Goal: Task Accomplishment & Management: Manage account settings

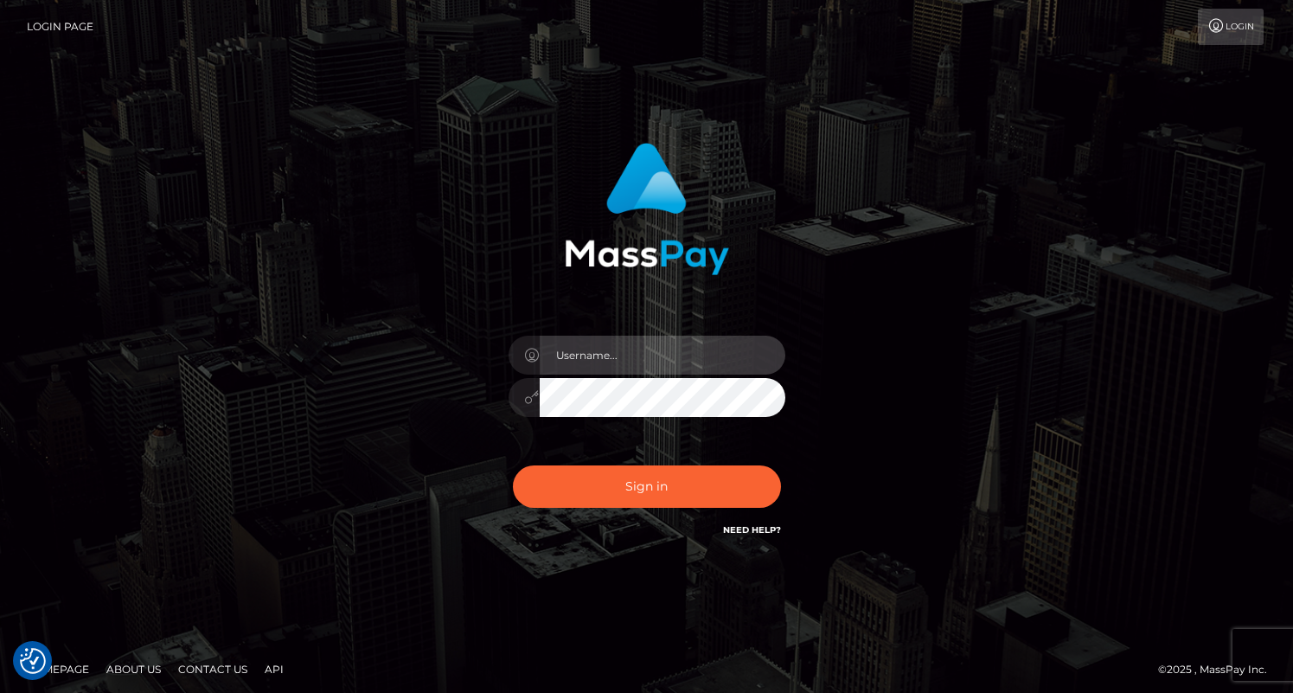
type input "dragon.rush"
click at [659, 449] on div "dragon.rush" at bounding box center [647, 389] width 303 height 132
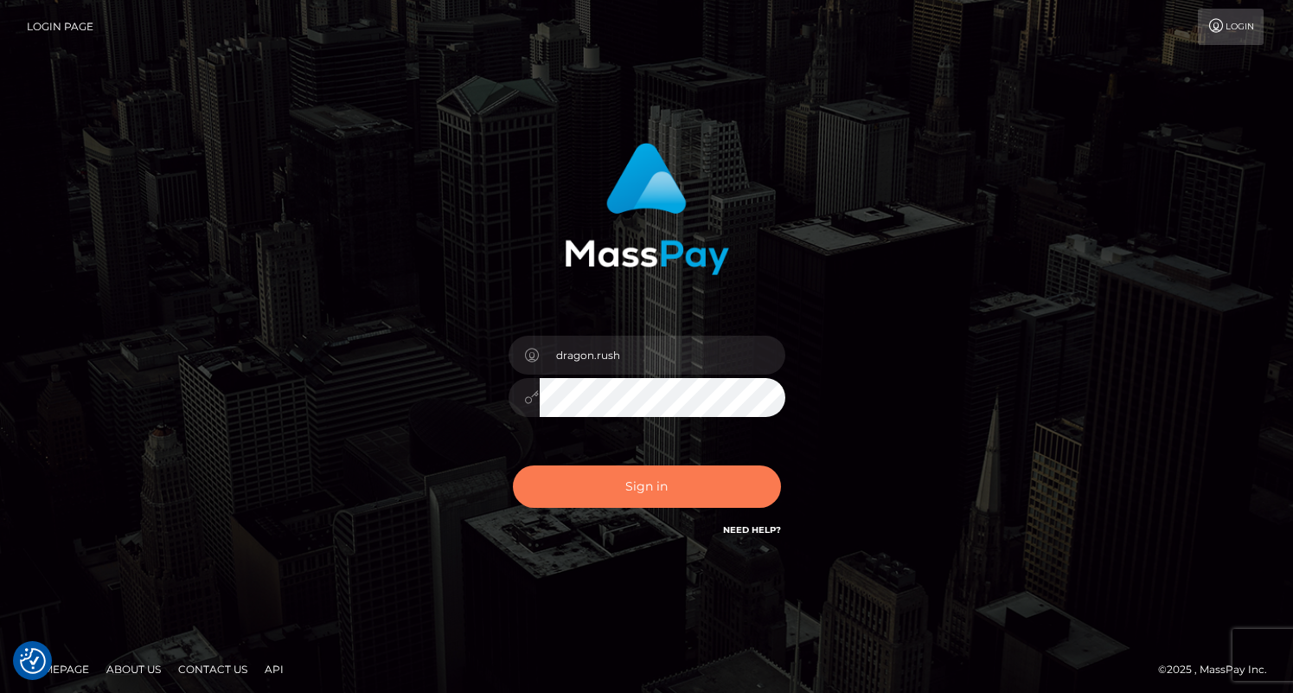
click at [659, 476] on button "Sign in" at bounding box center [647, 486] width 268 height 42
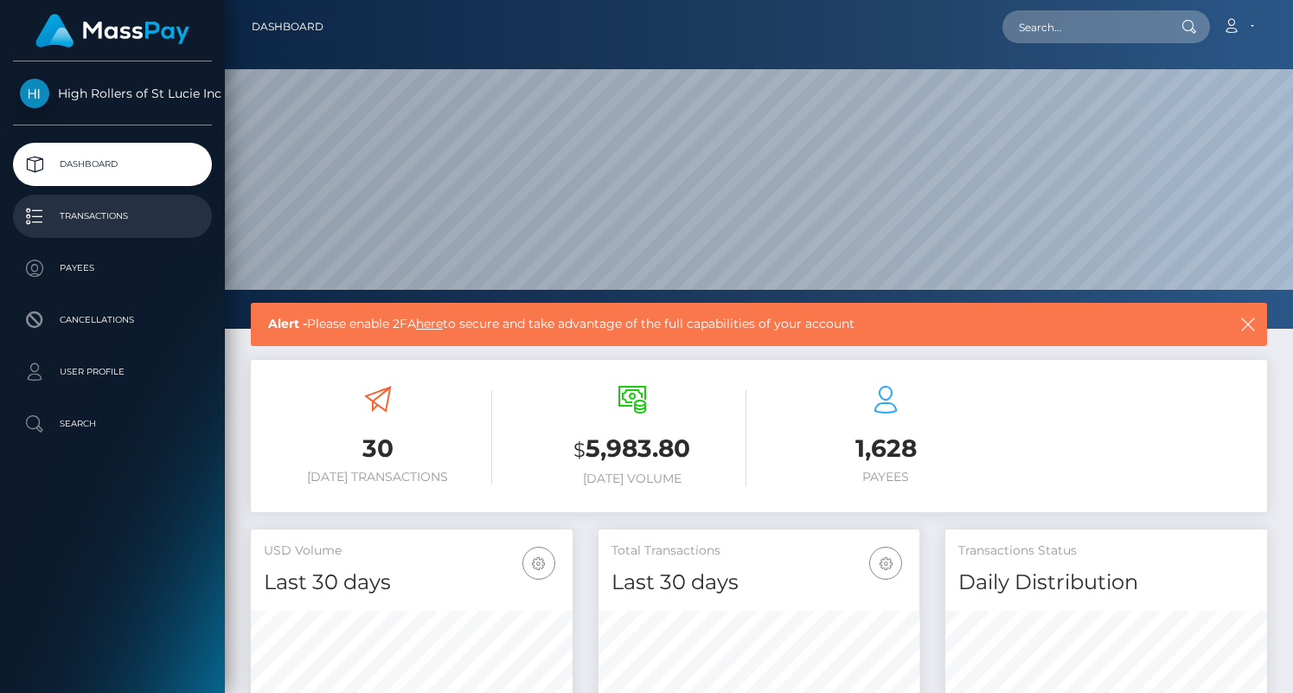
scroll to position [306, 322]
click at [158, 231] on link "Transactions" at bounding box center [112, 216] width 199 height 43
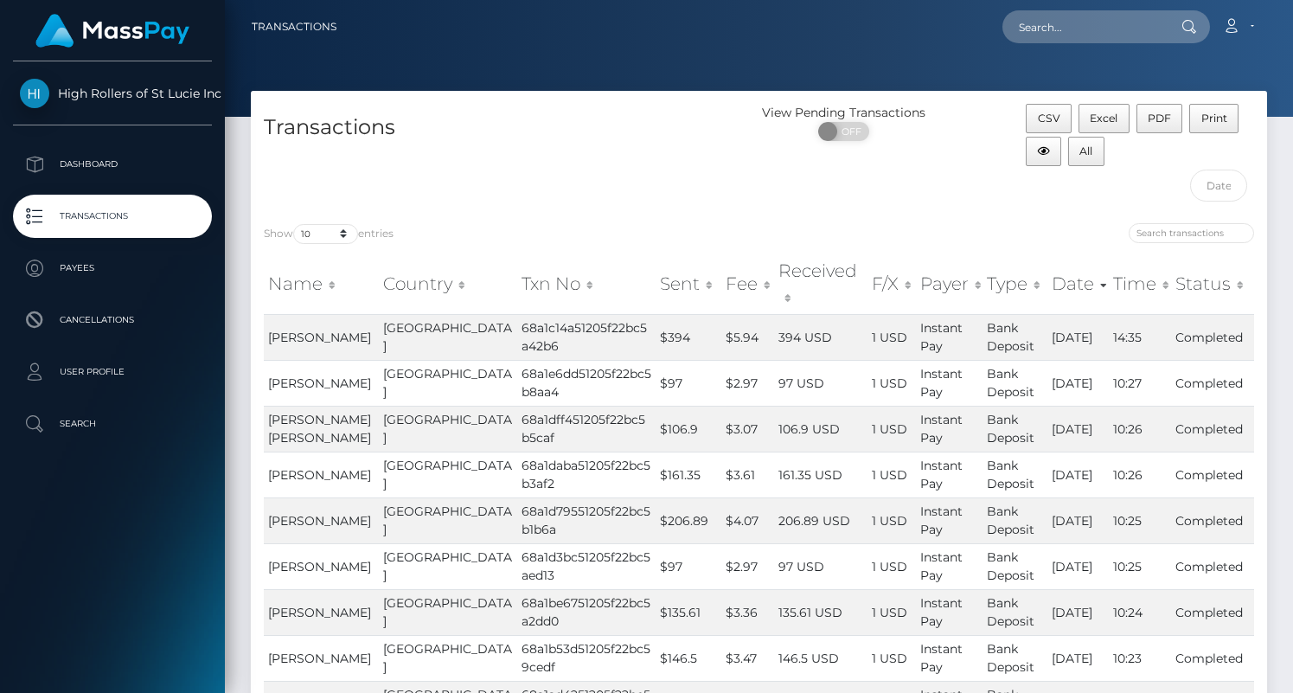
click at [334, 178] on div "Transactions" at bounding box center [505, 157] width 509 height 106
click at [326, 227] on select "10 25 50 100 250 500 1,000 3,500" at bounding box center [325, 234] width 65 height 20
select select "3500"
click at [295, 224] on select "10 25 50 100 250 500 1,000 3,500" at bounding box center [325, 234] width 65 height 20
click at [478, 171] on div "Transactions" at bounding box center [505, 157] width 509 height 106
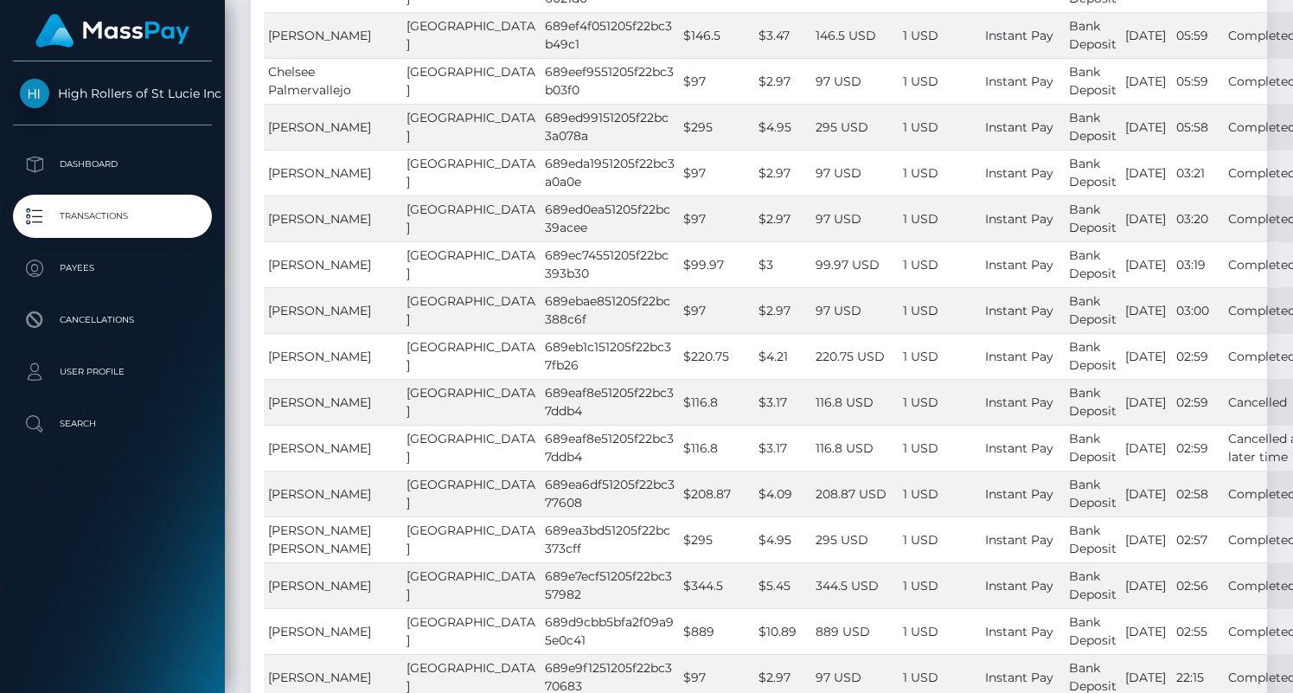
scroll to position [30198, 0]
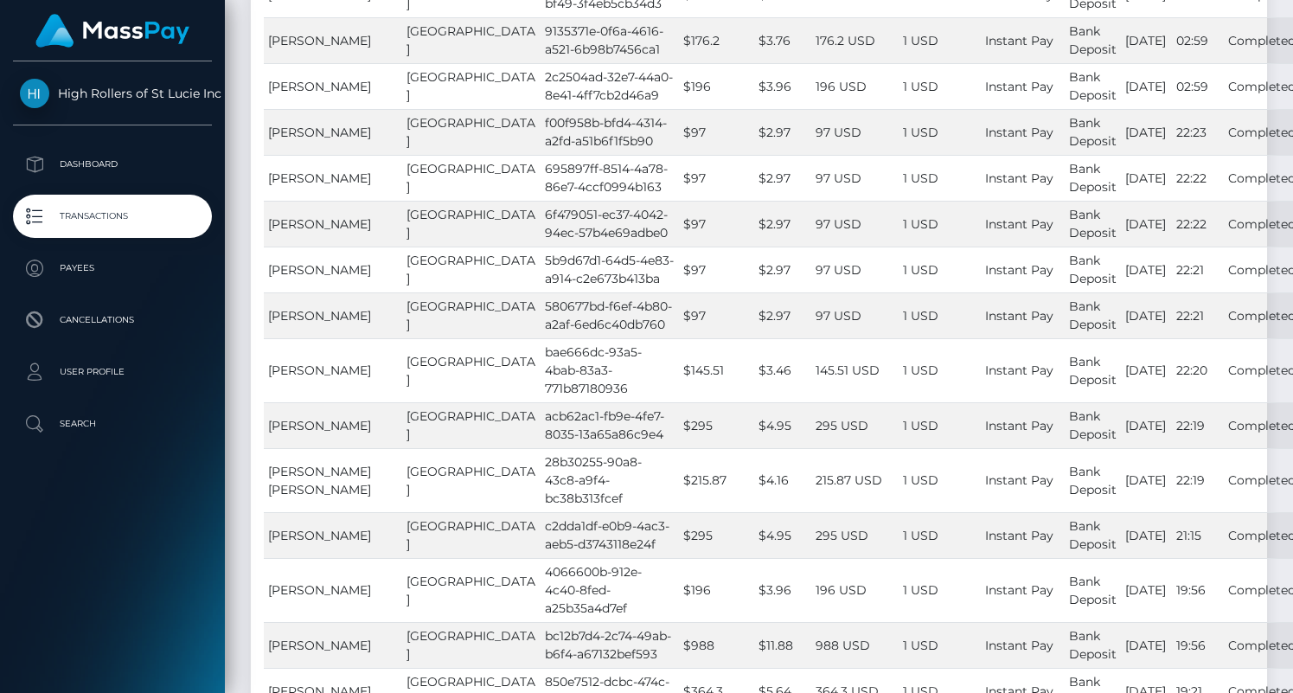
drag, startPoint x: 272, startPoint y: 326, endPoint x: 1241, endPoint y: 333, distance: 968.8
copy tr "[PERSON_NAME] United States 735995df-b5ec-468a-85f5-47b61a520989 $97 $2.97 97 U…"
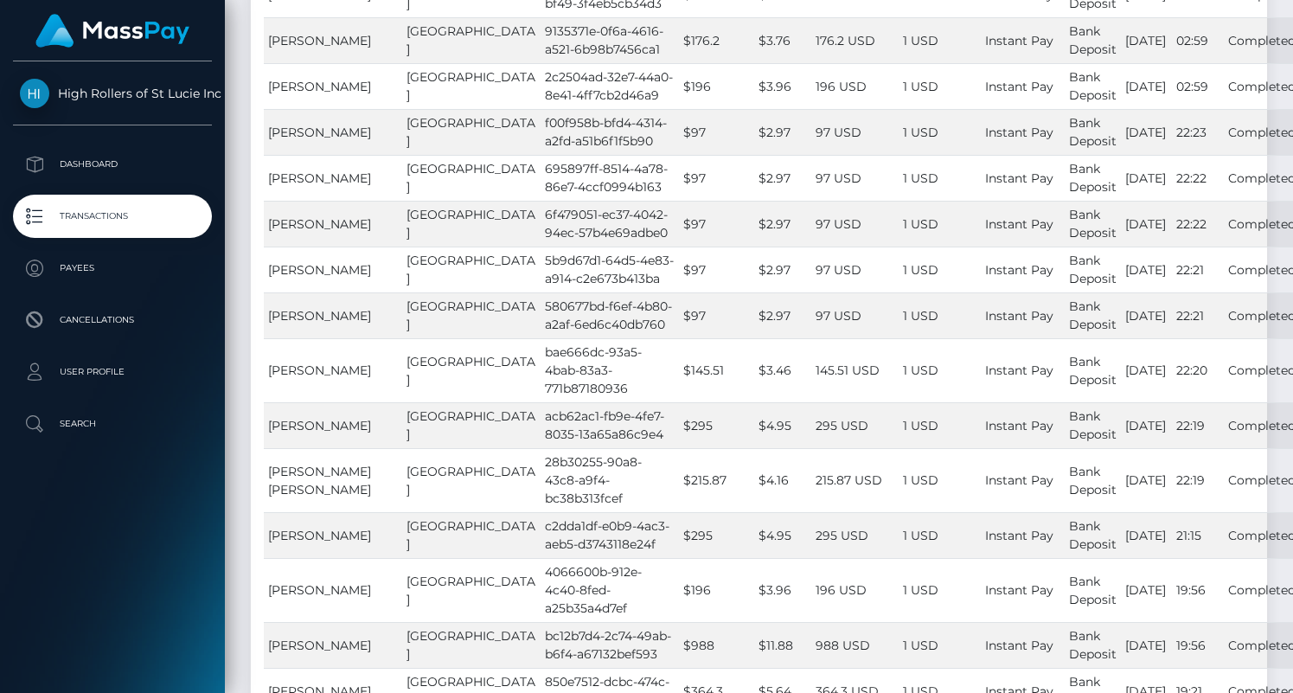
drag, startPoint x: 270, startPoint y: 325, endPoint x: 337, endPoint y: 355, distance: 73.6
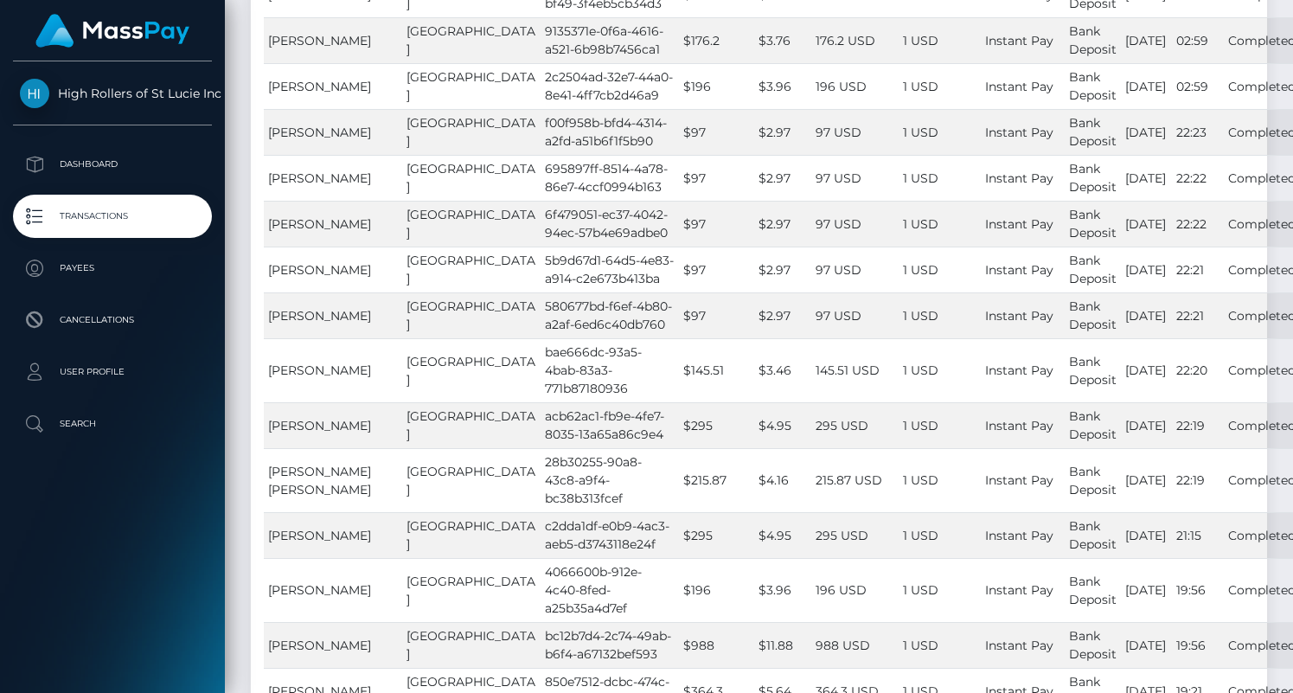
click at [101, 266] on p "Payees" at bounding box center [112, 268] width 185 height 26
